Goal: Browse casually

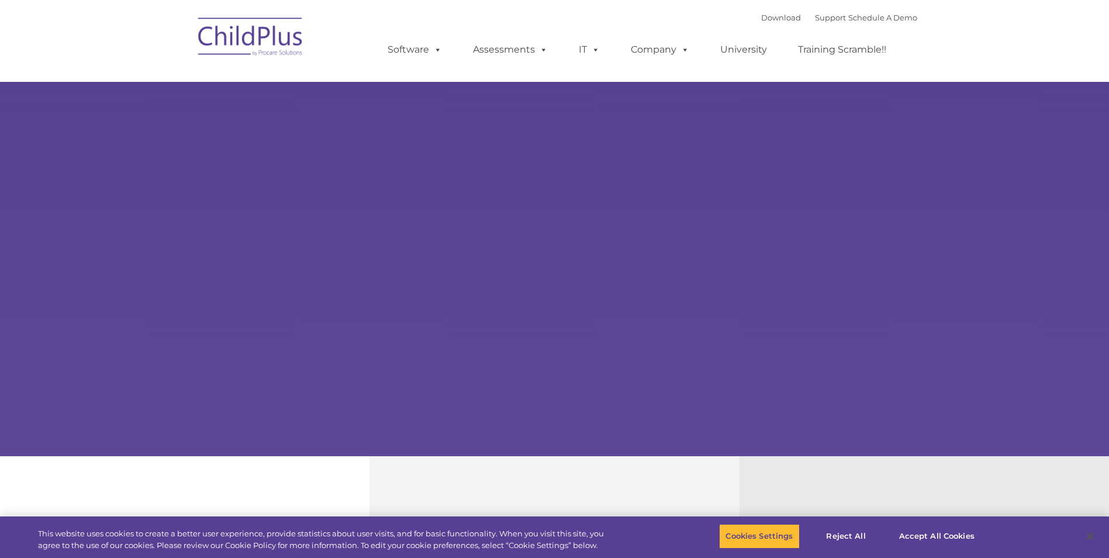
select select "MEDIUM"
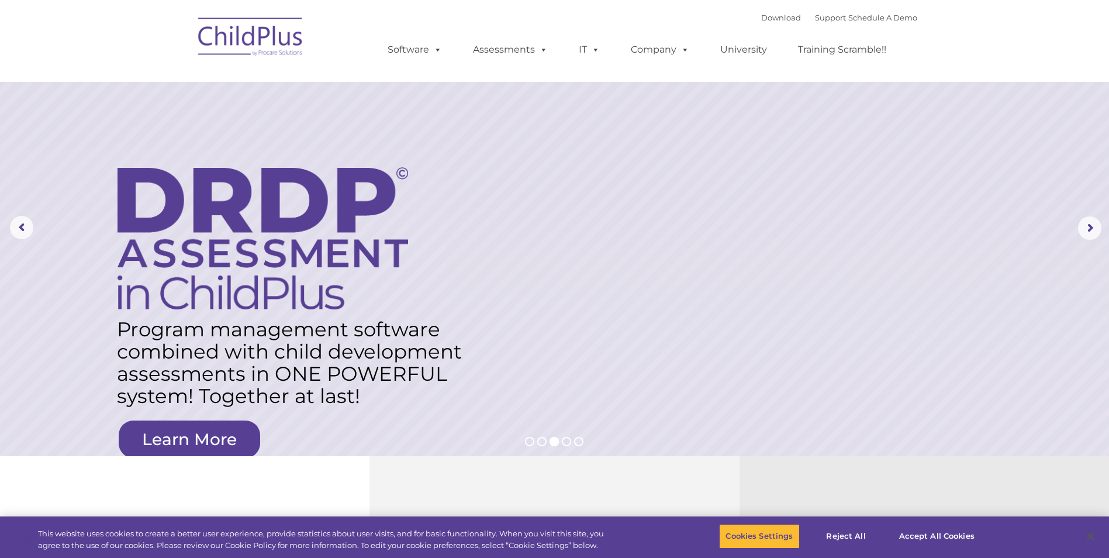
click at [264, 47] on img at bounding box center [250, 38] width 117 height 58
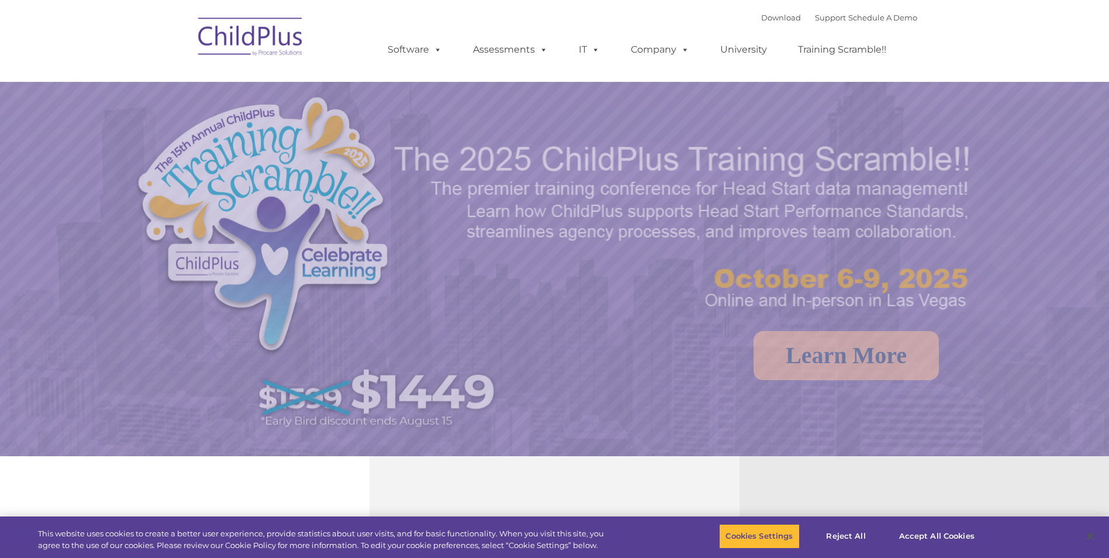
select select "MEDIUM"
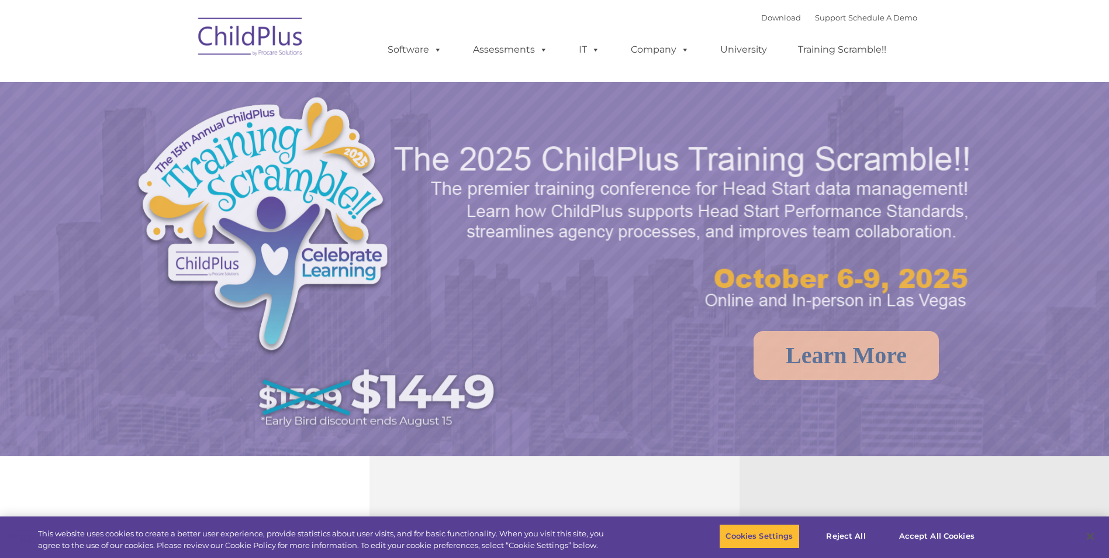
select select "MEDIUM"
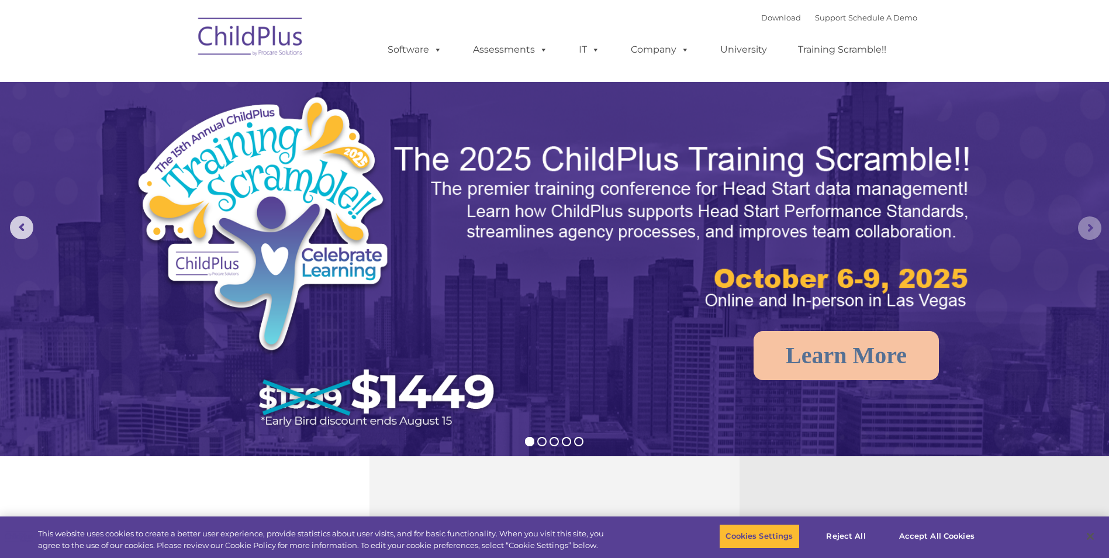
click at [1087, 227] on rs-arrow at bounding box center [1089, 227] width 23 height 23
